Goal: Find specific page/section: Find specific page/section

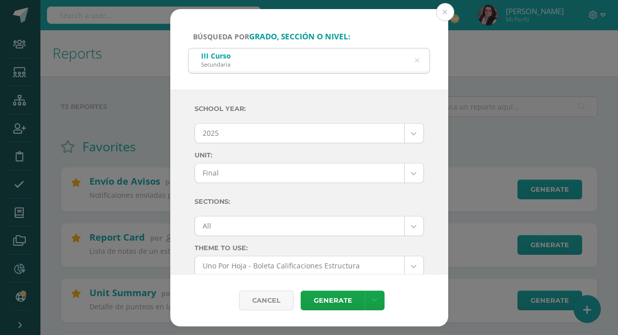
select select "final"
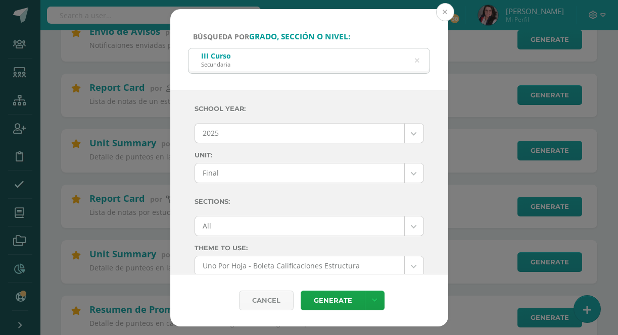
click at [444, 11] on button at bounding box center [445, 12] width 18 height 18
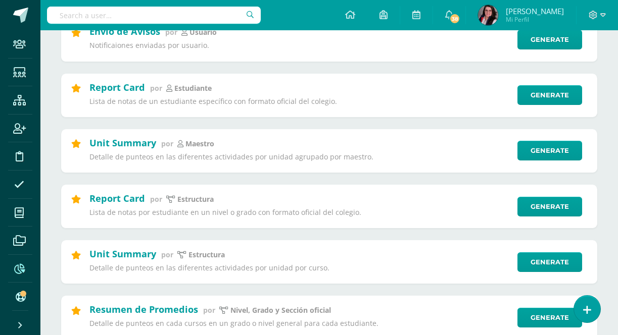
click at [202, 22] on input "text" at bounding box center [154, 15] width 214 height 17
type input "villatoro"
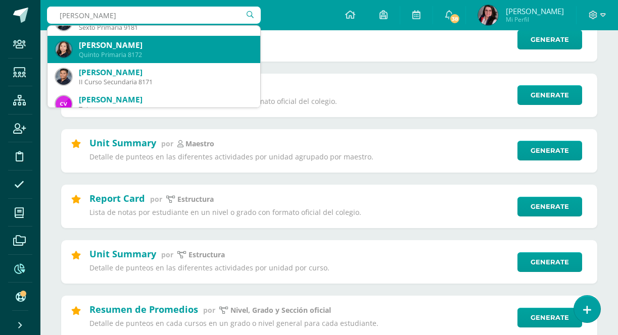
scroll to position [264, 0]
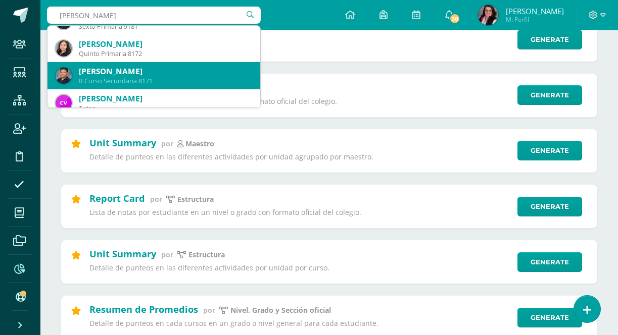
click at [143, 75] on div "[PERSON_NAME]" at bounding box center [165, 71] width 173 height 11
